Goal: Information Seeking & Learning: Learn about a topic

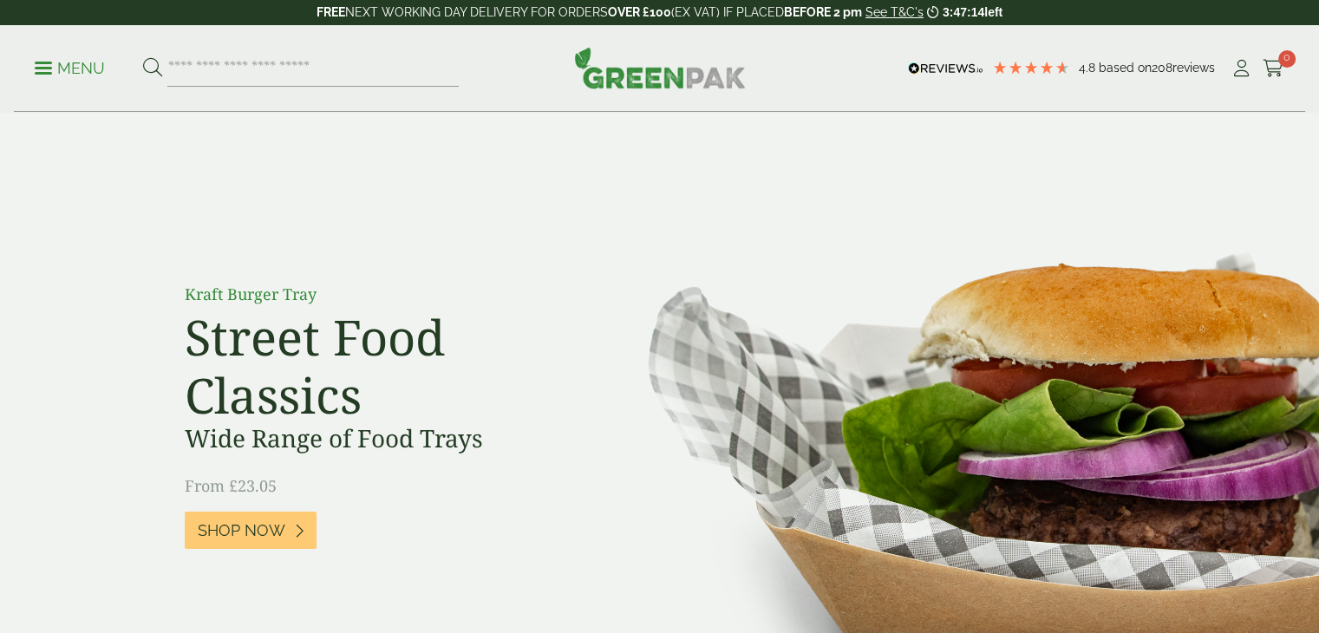
click at [255, 533] on span "Shop Now" at bounding box center [242, 530] width 88 height 19
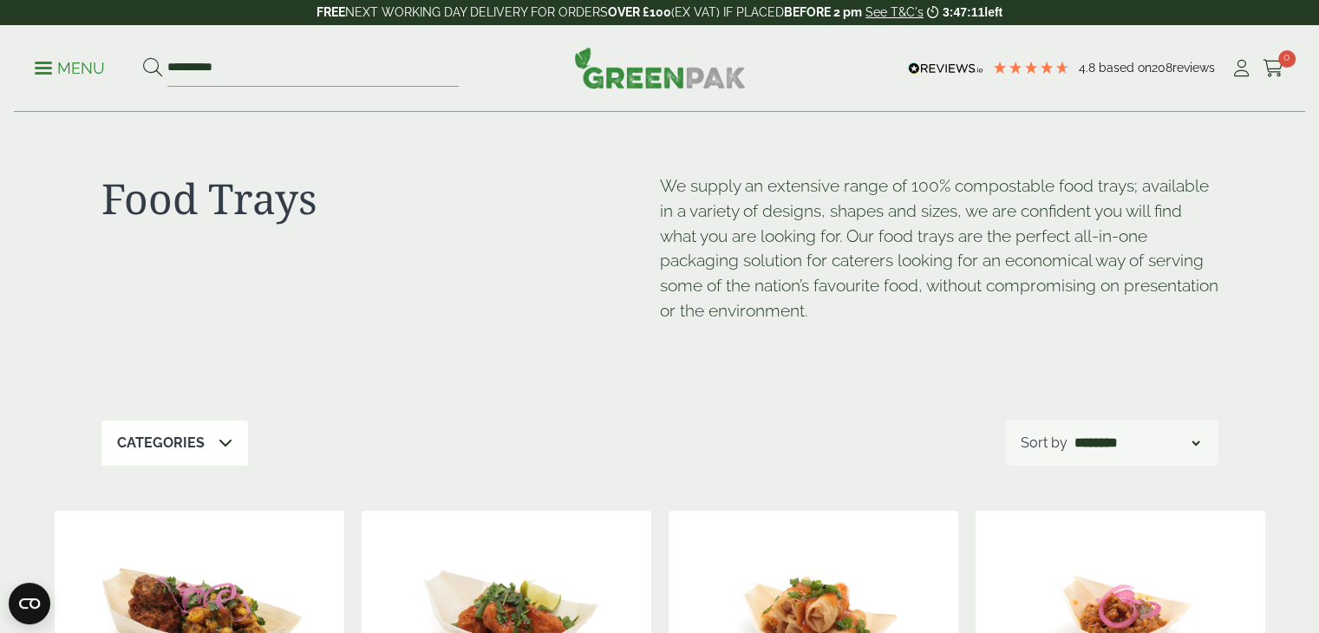
click at [50, 61] on link "Menu" at bounding box center [70, 66] width 70 height 17
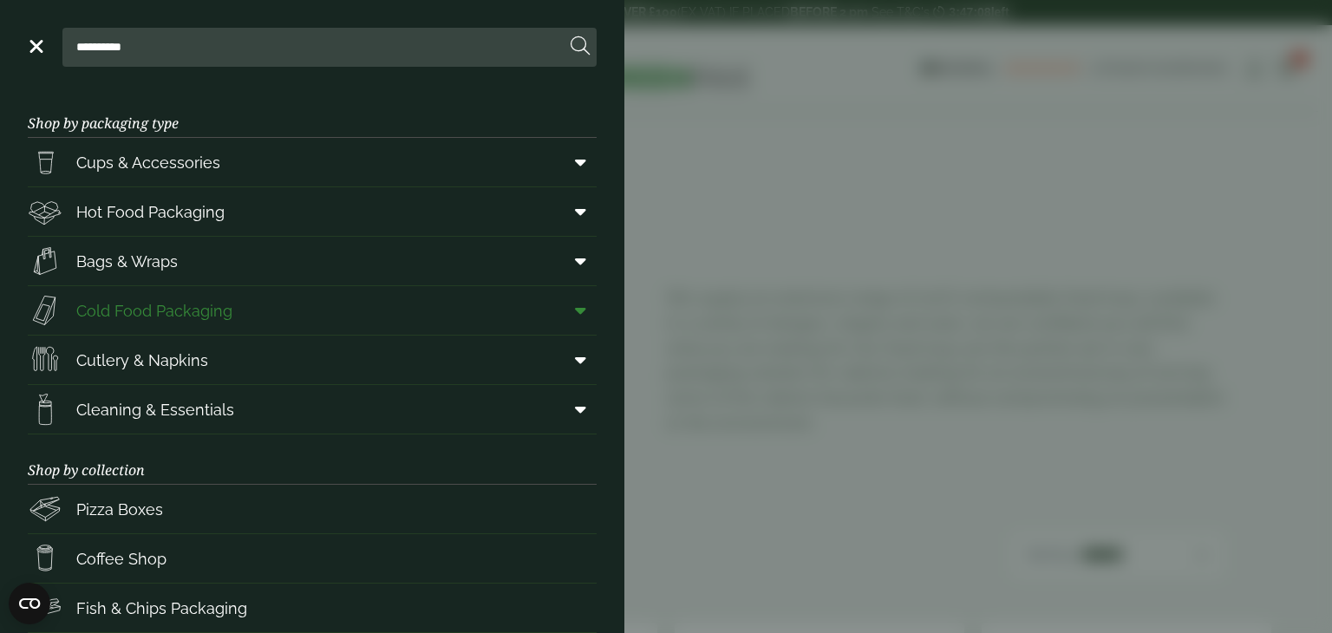
click at [170, 314] on span "Cold Food Packaging" at bounding box center [154, 310] width 156 height 23
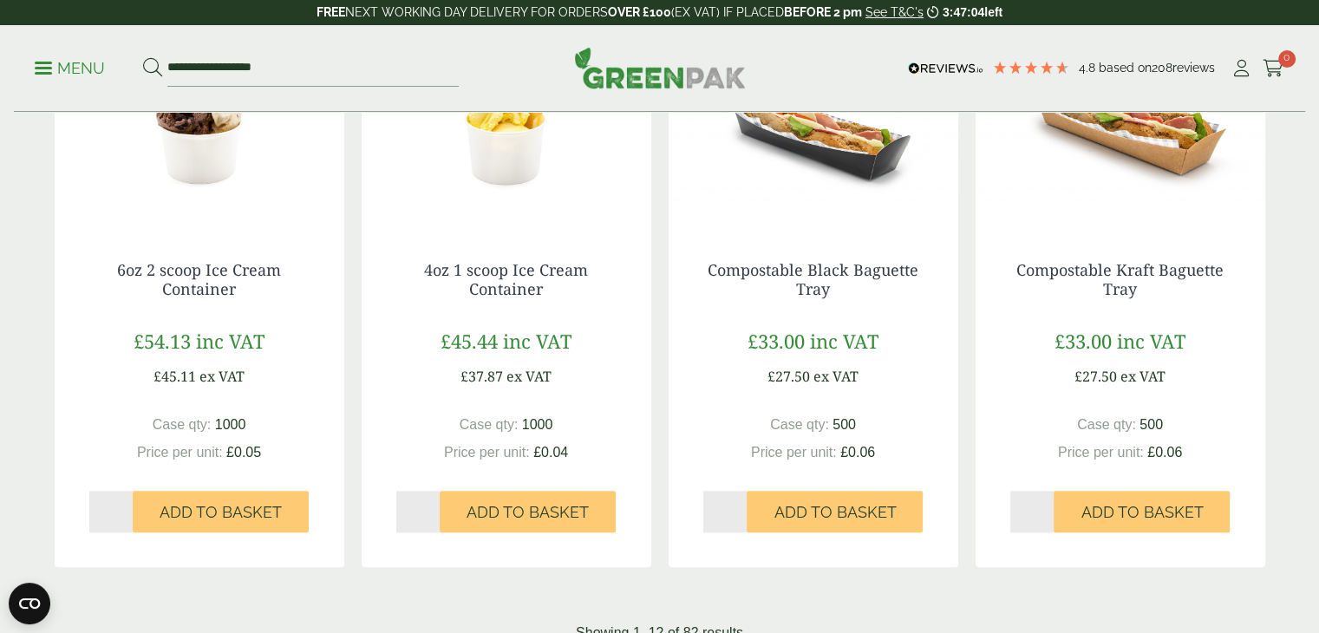
scroll to position [1908, 0]
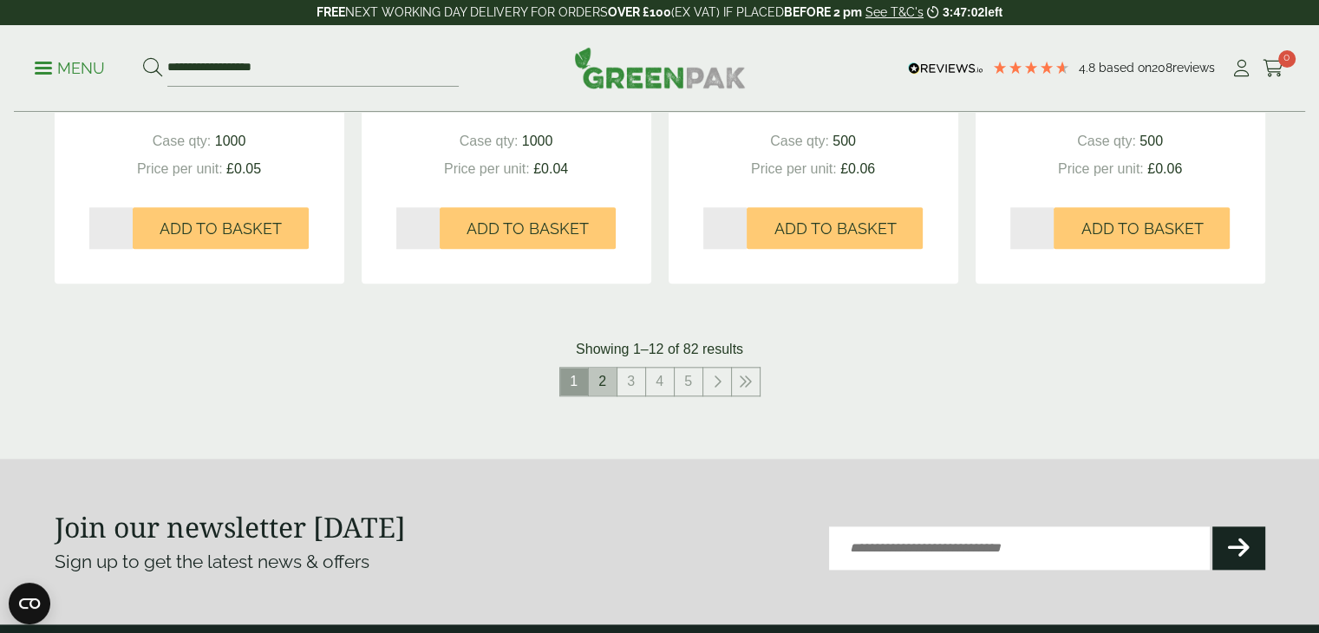
click at [604, 381] on link "2" at bounding box center [603, 382] width 28 height 28
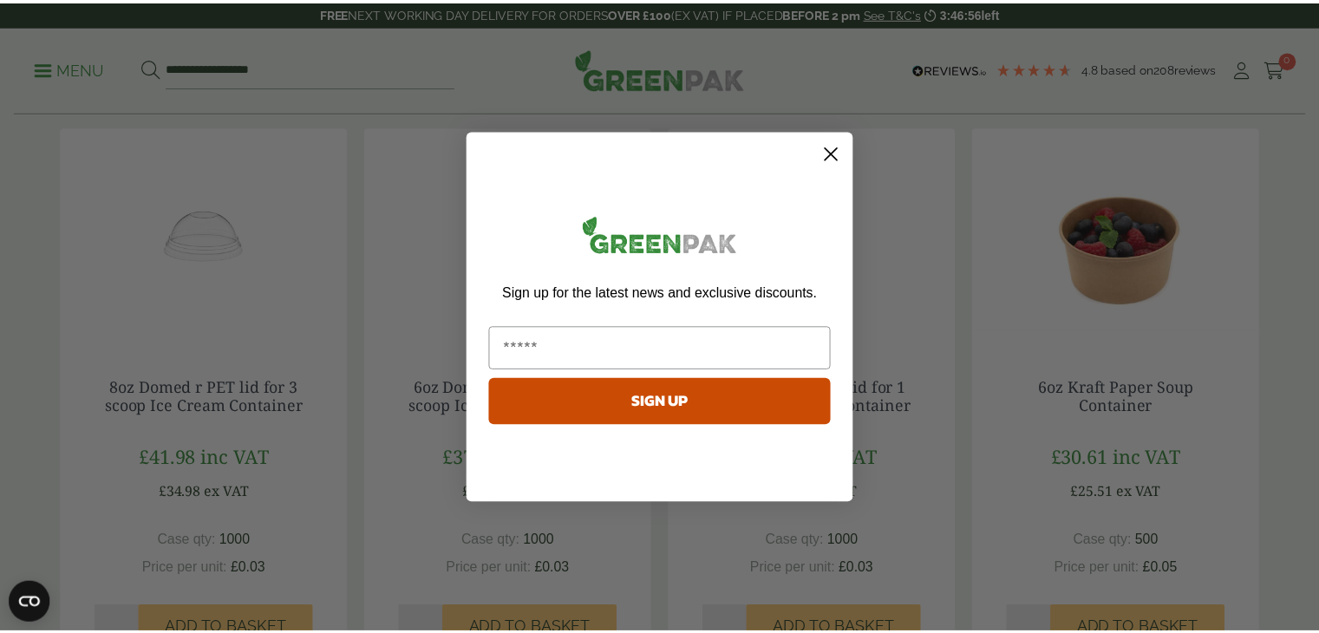
scroll to position [347, 0]
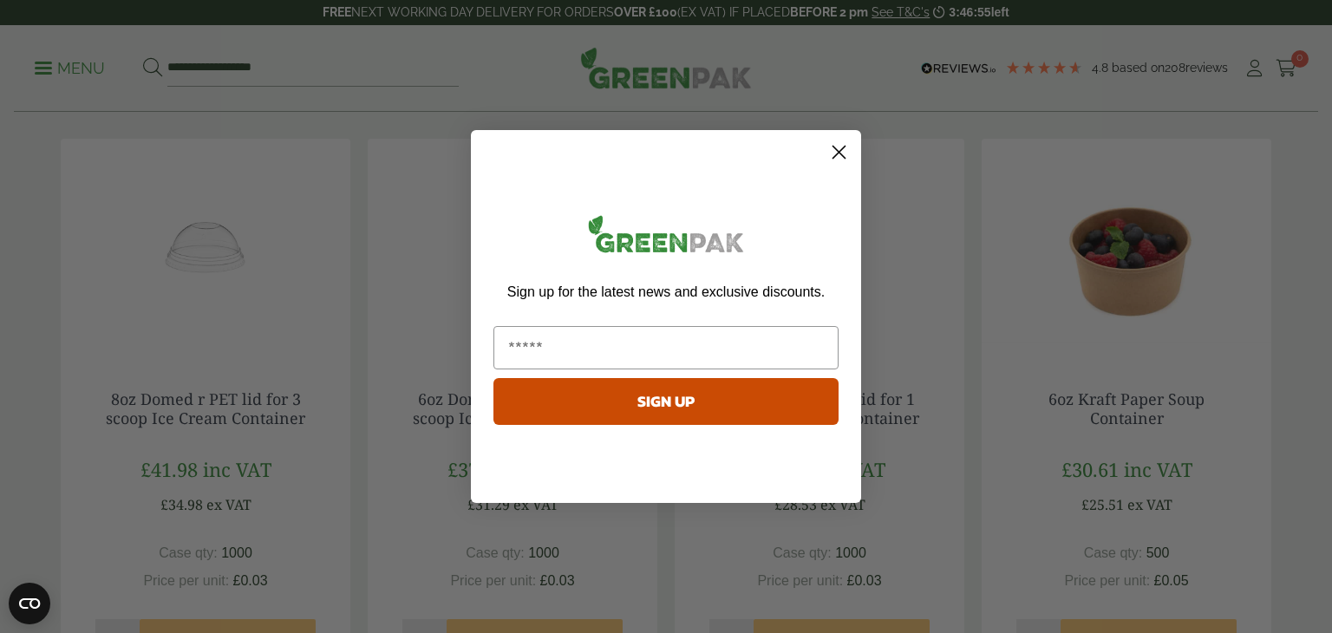
click at [843, 155] on icon "Close dialog" at bounding box center [840, 153] width 12 height 12
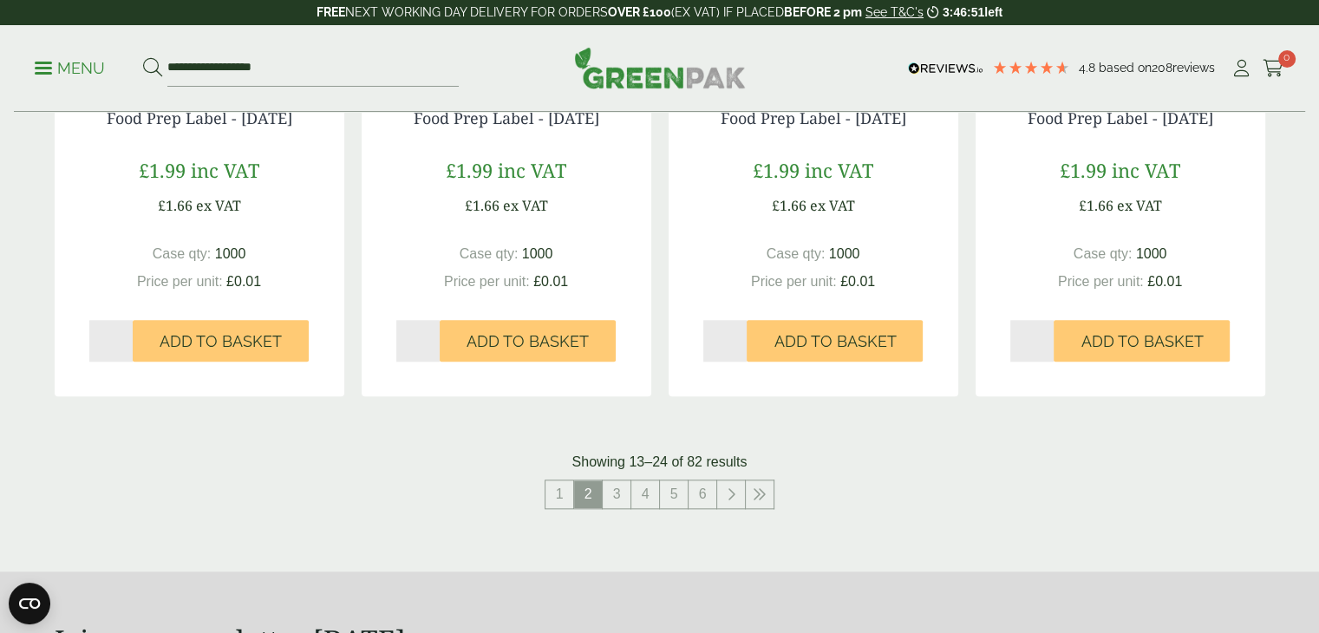
scroll to position [1995, 0]
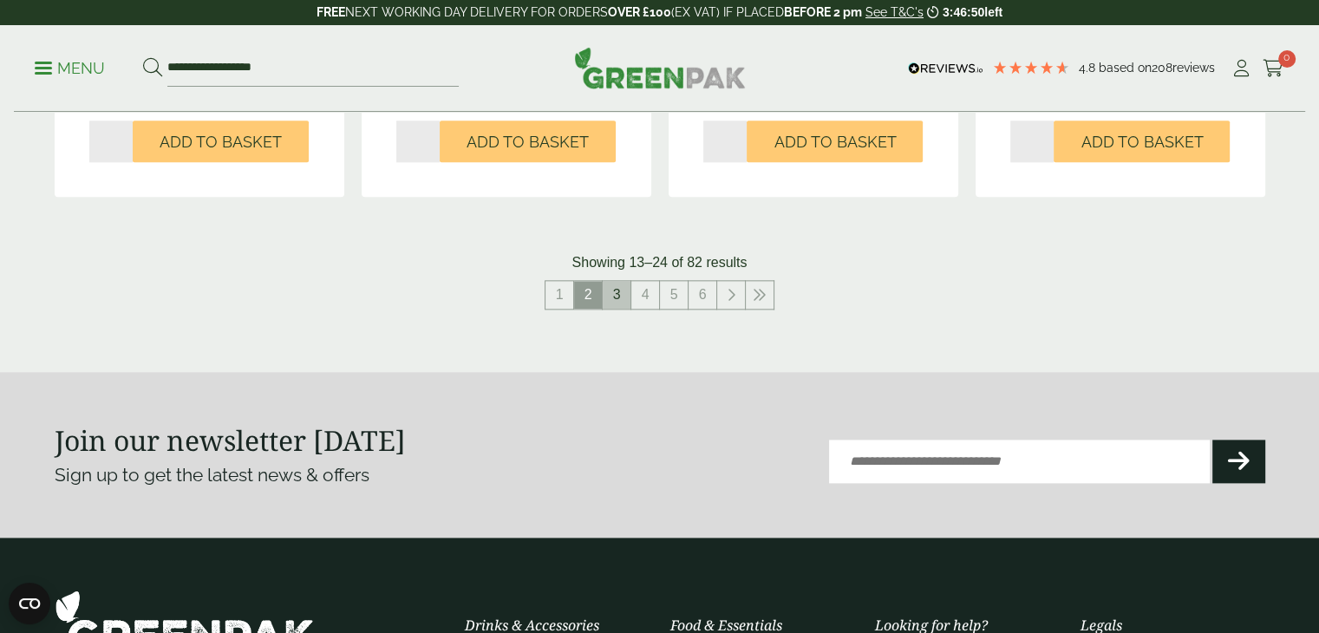
click at [614, 292] on link "3" at bounding box center [617, 295] width 28 height 28
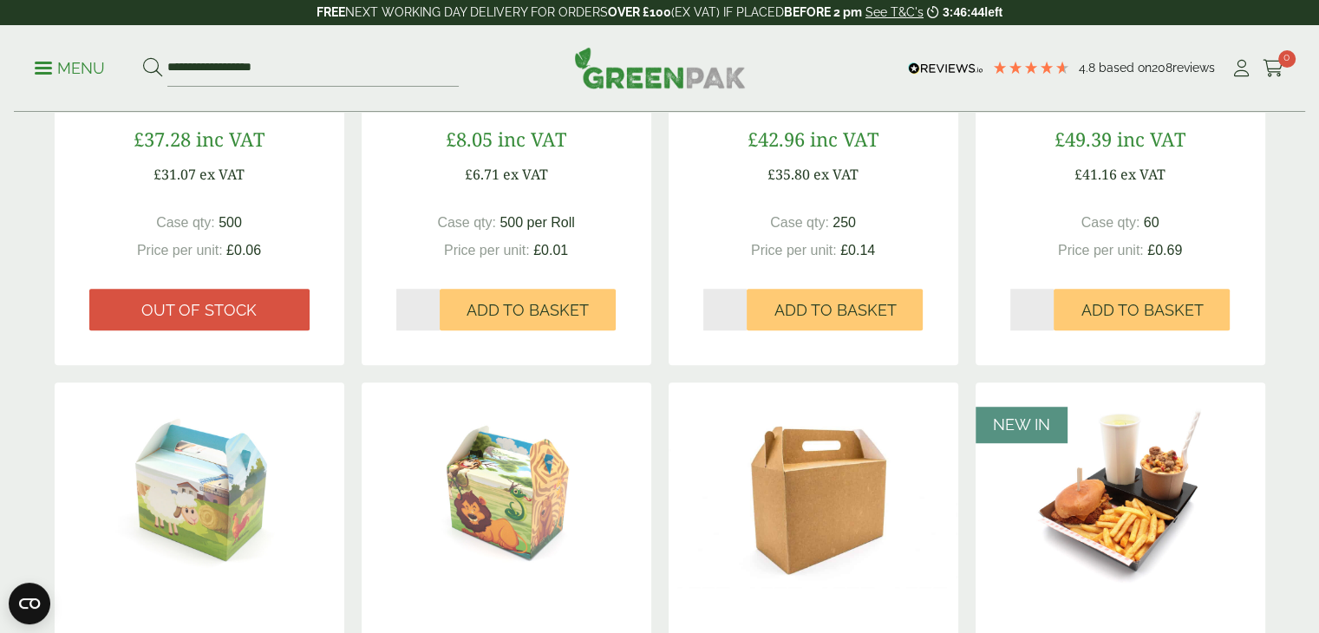
scroll to position [1735, 0]
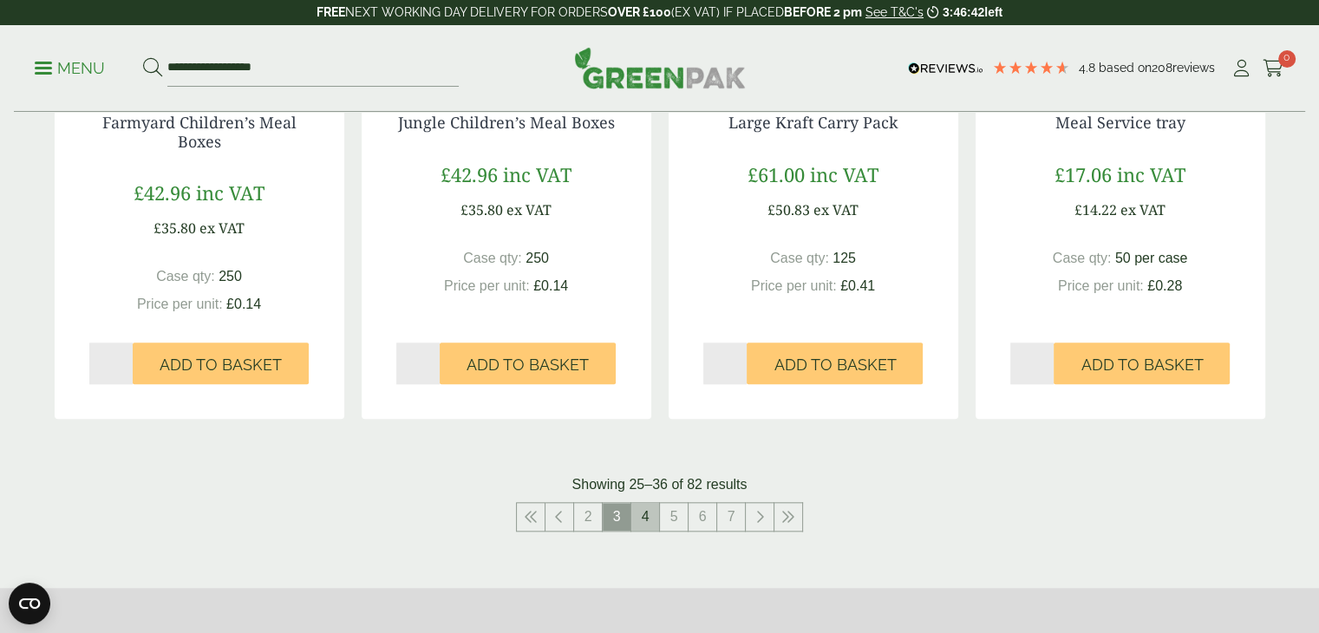
click at [649, 518] on link "4" at bounding box center [645, 517] width 28 height 28
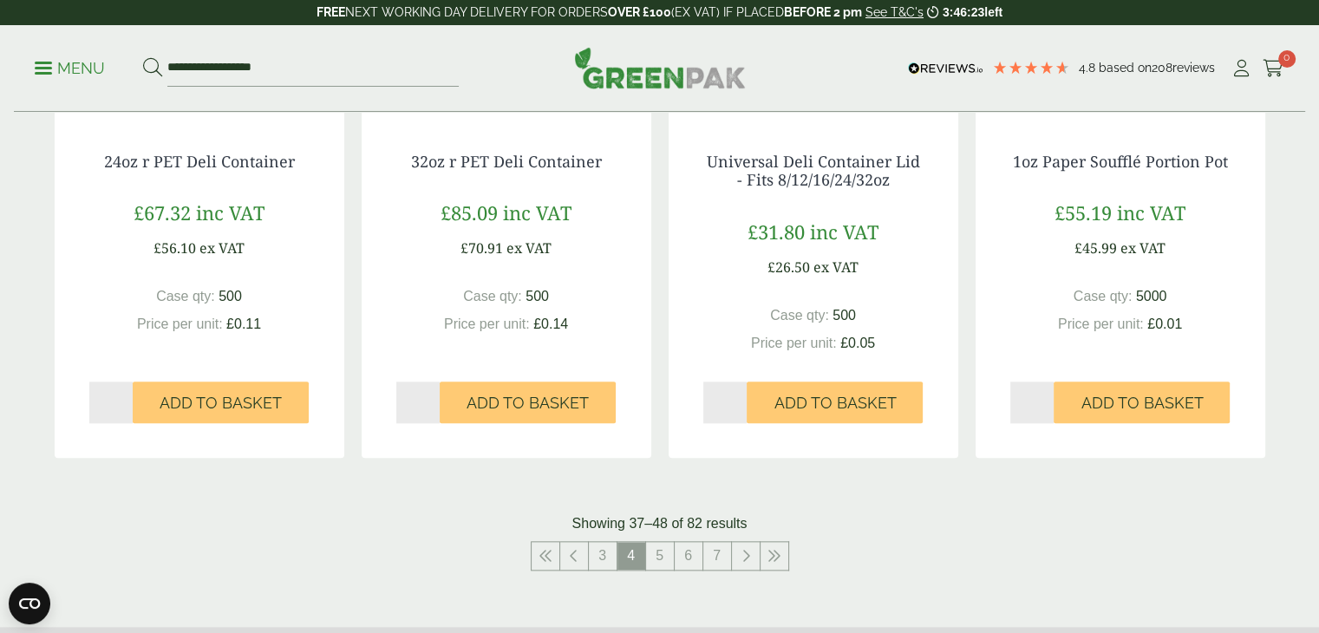
scroll to position [1821, 0]
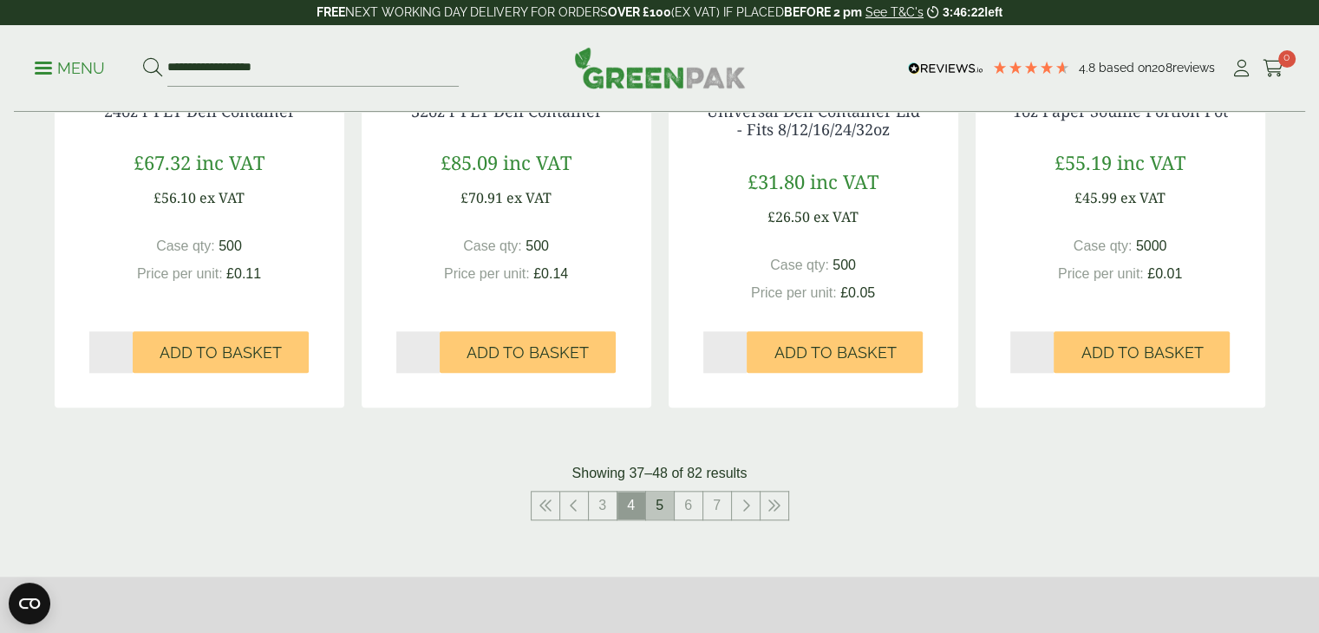
click at [658, 507] on link "5" at bounding box center [660, 506] width 28 height 28
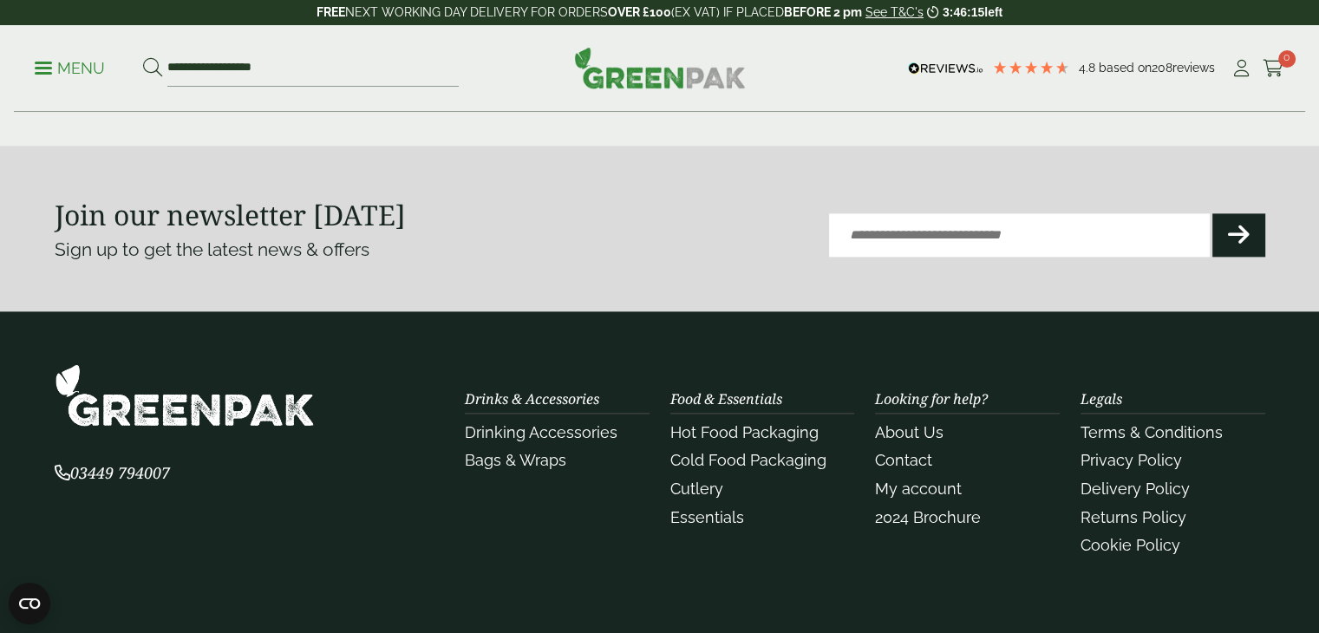
scroll to position [2082, 0]
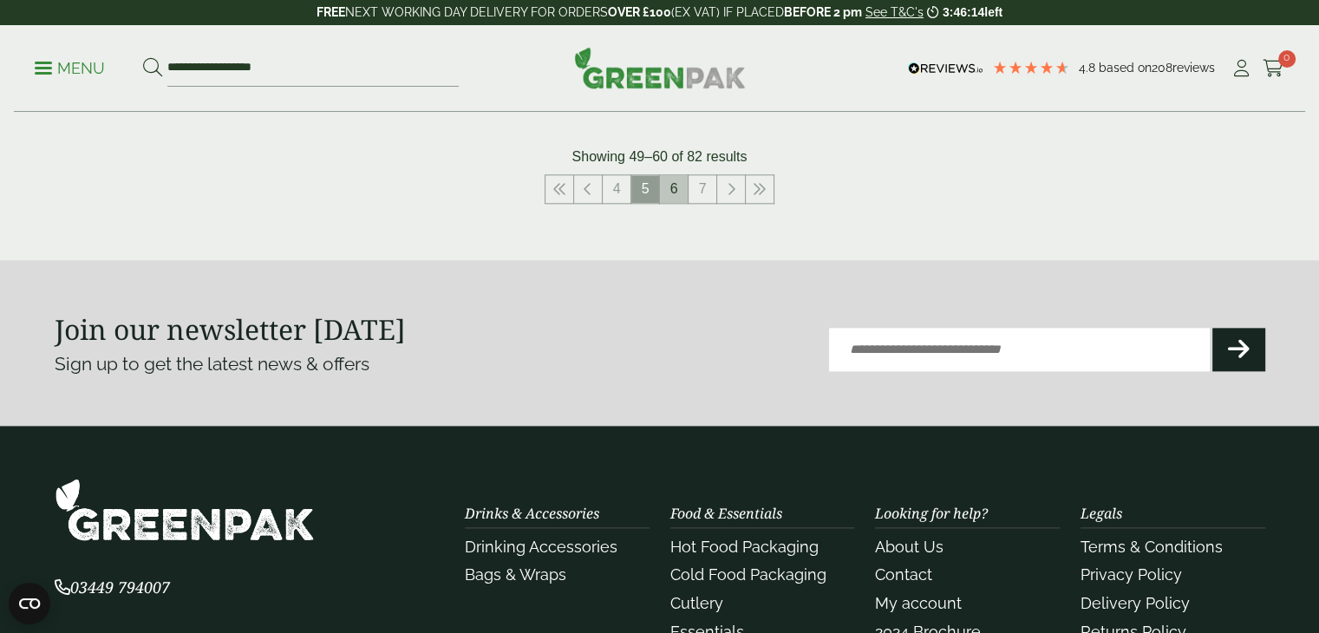
click at [674, 181] on link "6" at bounding box center [674, 189] width 28 height 28
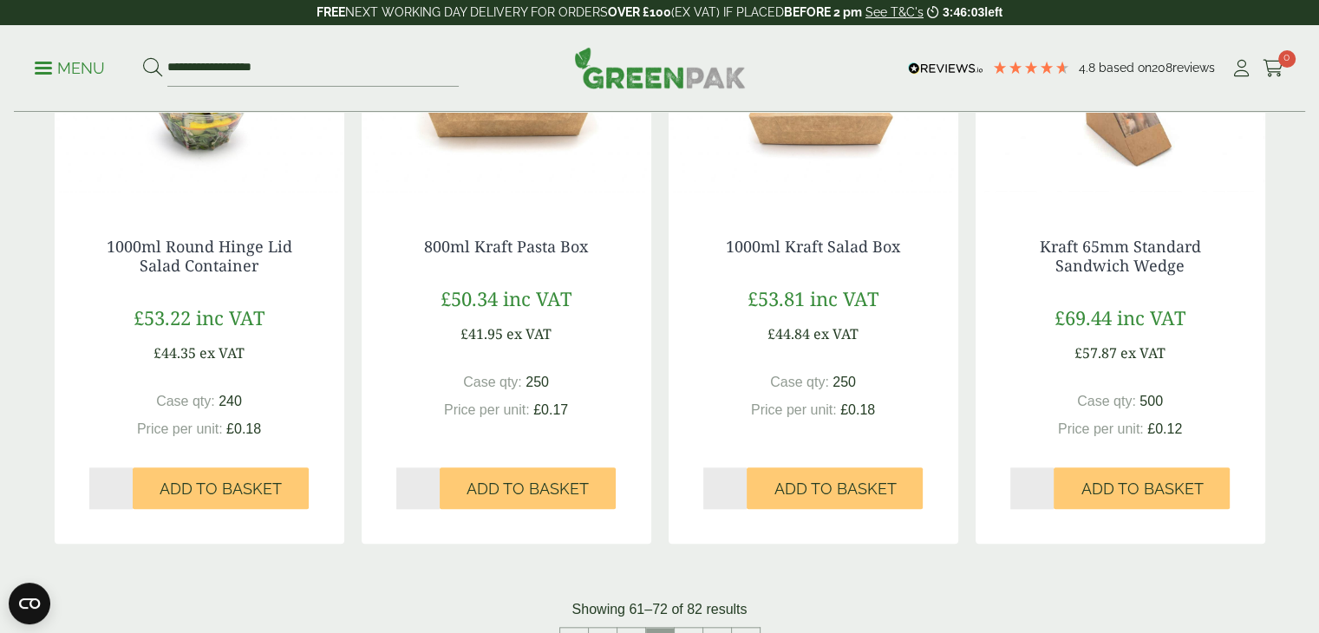
scroll to position [1821, 0]
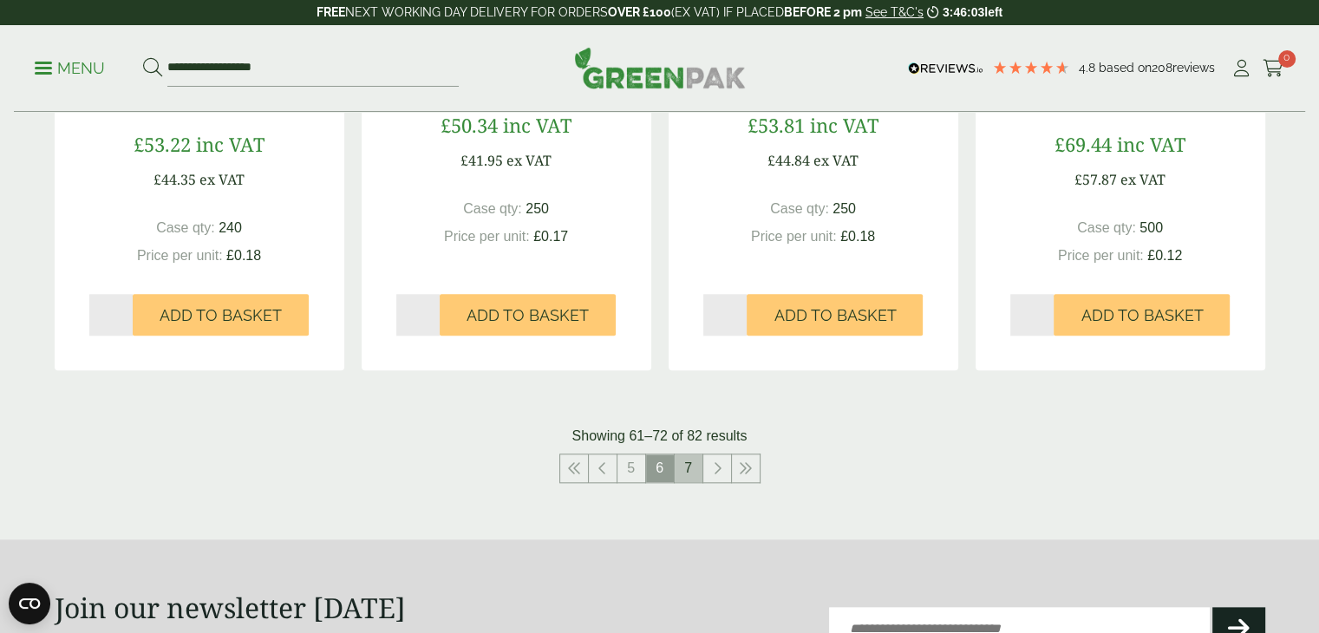
click at [687, 474] on link "7" at bounding box center [689, 468] width 28 height 28
